Goal: Transaction & Acquisition: Book appointment/travel/reservation

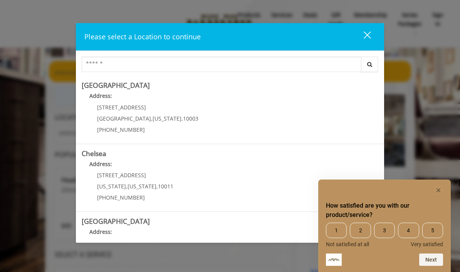
click at [441, 190] on rect "Hide survey" at bounding box center [438, 190] width 9 height 9
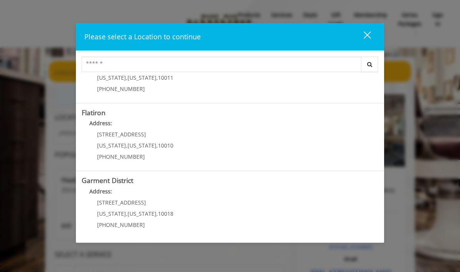
scroll to position [176, 0]
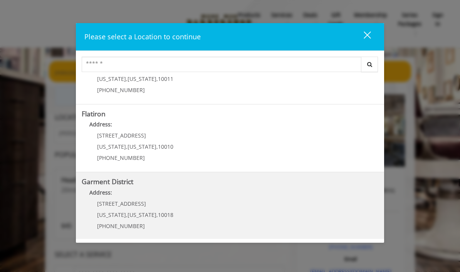
click at [188, 202] on District "Garment District Address: [STREET_ADDRESS][US_STATE][US_STATE] (212) 997-4247" at bounding box center [230, 206] width 297 height 56
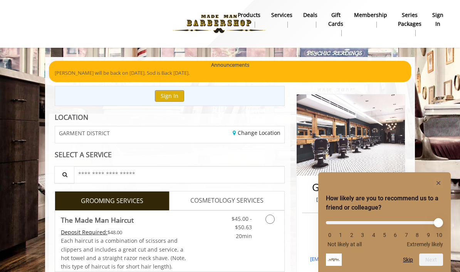
click at [439, 181] on icon "Hide survey" at bounding box center [438, 183] width 4 height 4
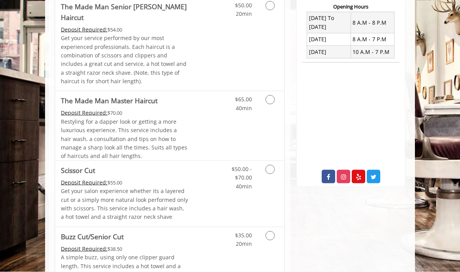
scroll to position [275, 0]
click at [266, 95] on icon "Grooming services" at bounding box center [269, 99] width 9 height 9
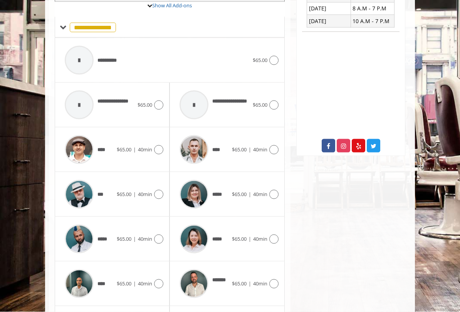
scroll to position [367, 0]
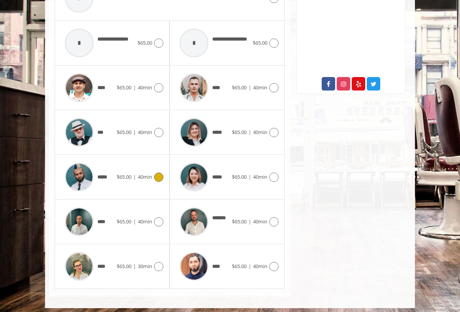
click at [155, 176] on icon at bounding box center [158, 177] width 9 height 9
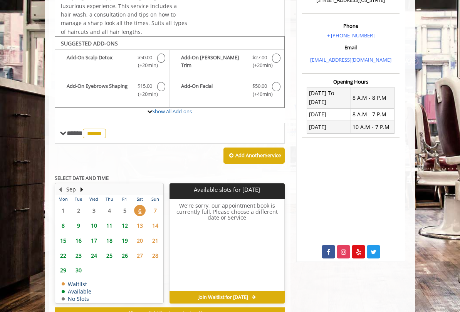
scroll to position [224, 0]
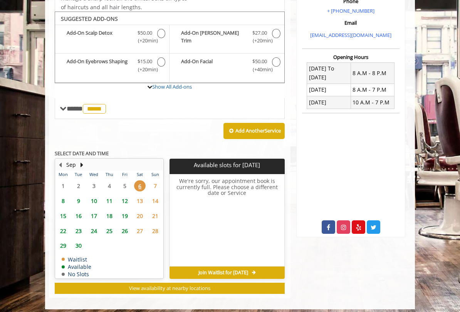
click at [157, 182] on span "7" at bounding box center [155, 185] width 12 height 11
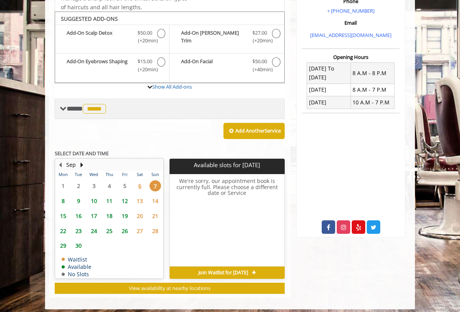
click at [70, 105] on span "**** ***** ********" at bounding box center [87, 108] width 41 height 7
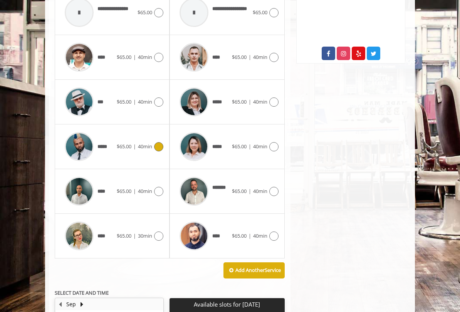
click at [272, 234] on icon at bounding box center [273, 236] width 9 height 9
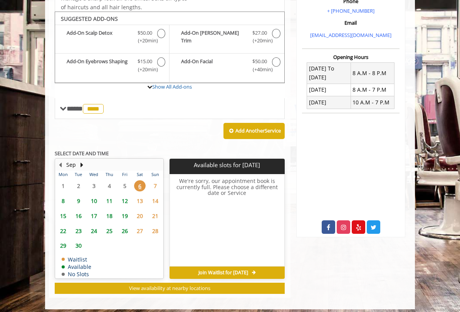
click at [157, 181] on span "7" at bounding box center [155, 185] width 12 height 11
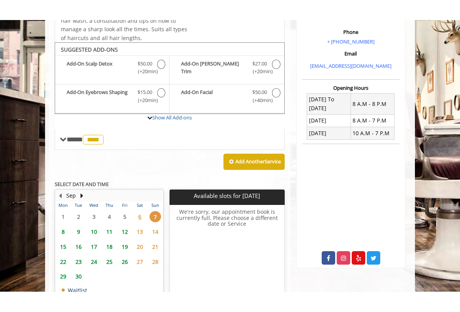
scroll to position [213, 0]
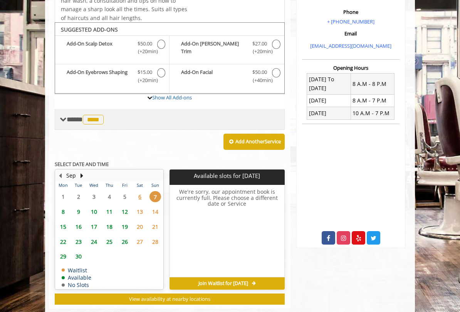
click at [72, 116] on span "**** **** ********" at bounding box center [86, 119] width 39 height 7
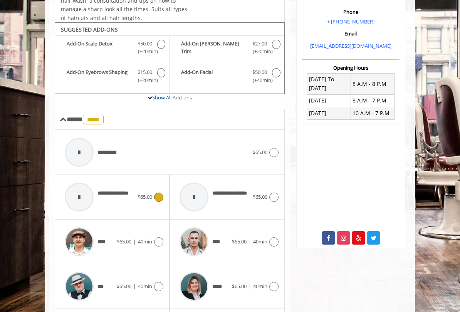
click at [160, 193] on icon at bounding box center [158, 197] width 9 height 9
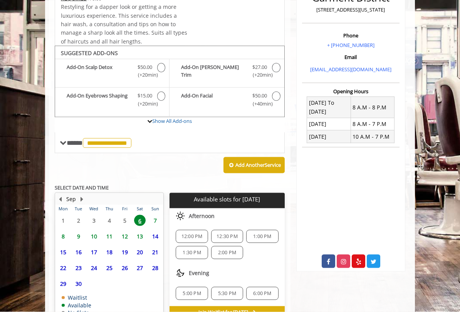
scroll to position [229, 0]
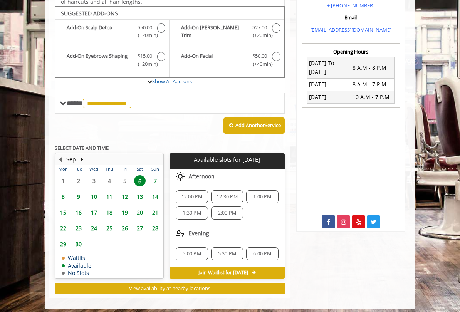
click at [224, 210] on span "2:00 PM" at bounding box center [227, 213] width 18 height 6
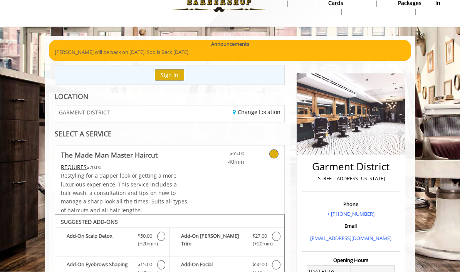
scroll to position [0, 0]
